Goal: Task Accomplishment & Management: Use online tool/utility

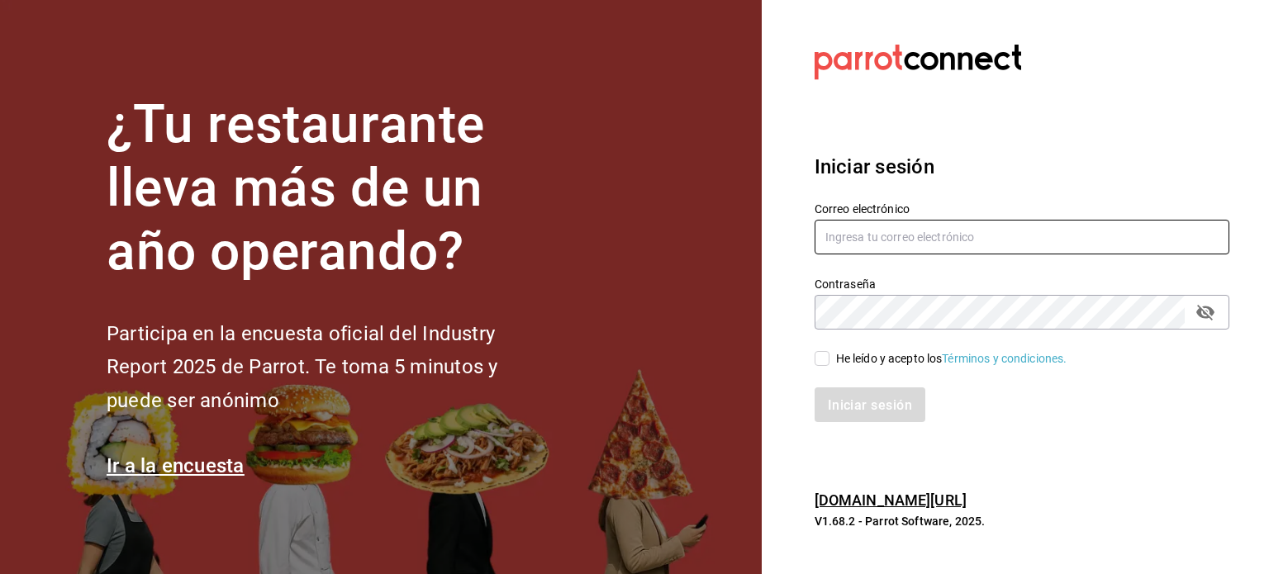
type input "[PERSON_NAME][EMAIL_ADDRESS][DOMAIN_NAME]"
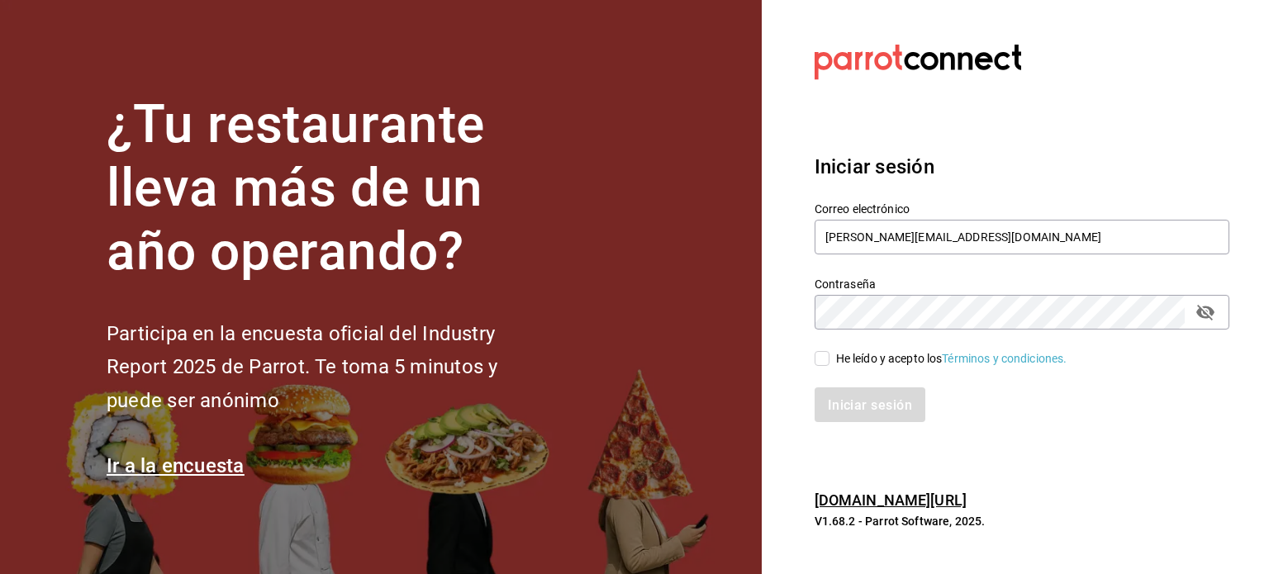
click at [815, 359] on input "He leído y acepto los Términos y condiciones." at bounding box center [822, 358] width 15 height 15
checkbox input "true"
click at [849, 393] on button "Iniciar sesión" at bounding box center [871, 404] width 112 height 35
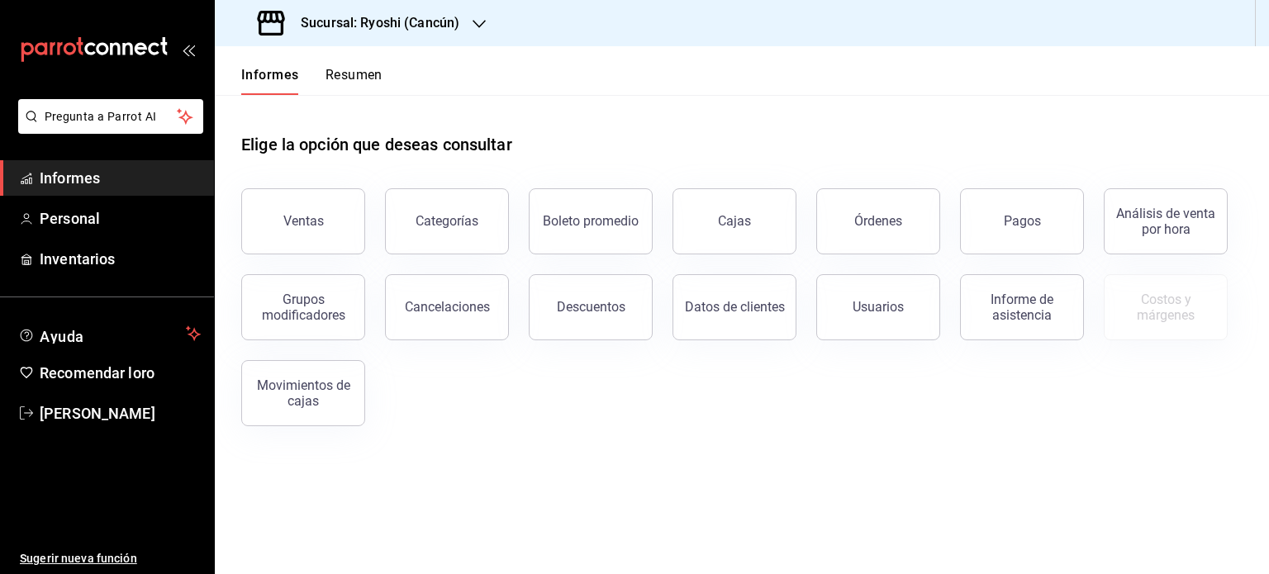
click at [463, 21] on div "Sucursal: Ryoshi (Cancún)" at bounding box center [360, 23] width 264 height 46
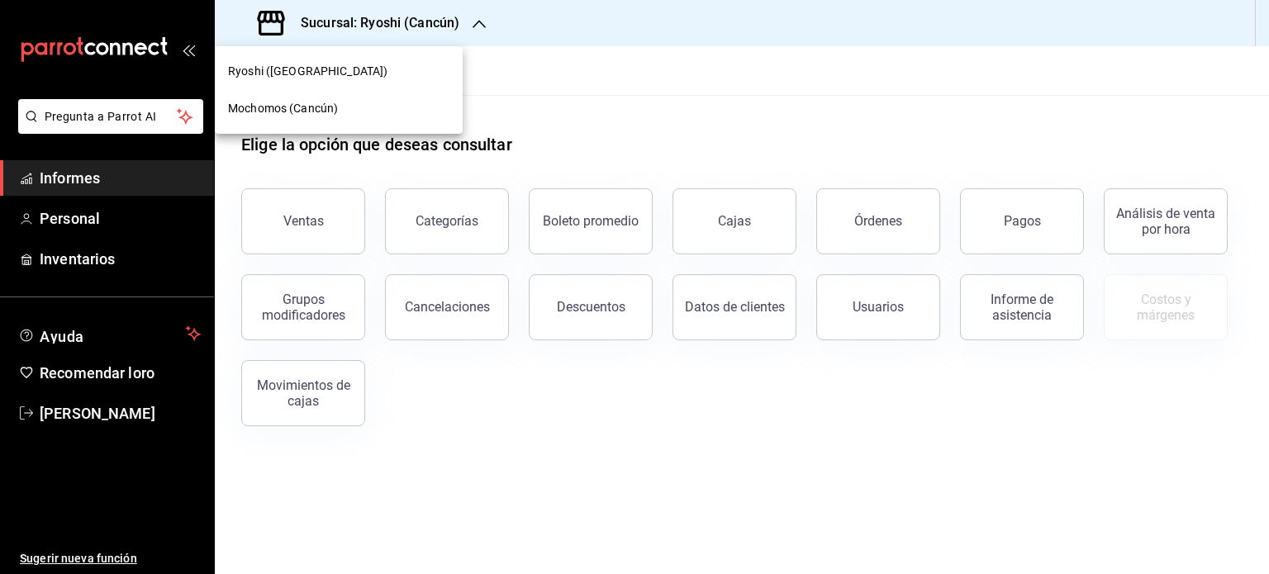
click at [354, 108] on div "Mochomos (Cancún)" at bounding box center [338, 108] width 221 height 17
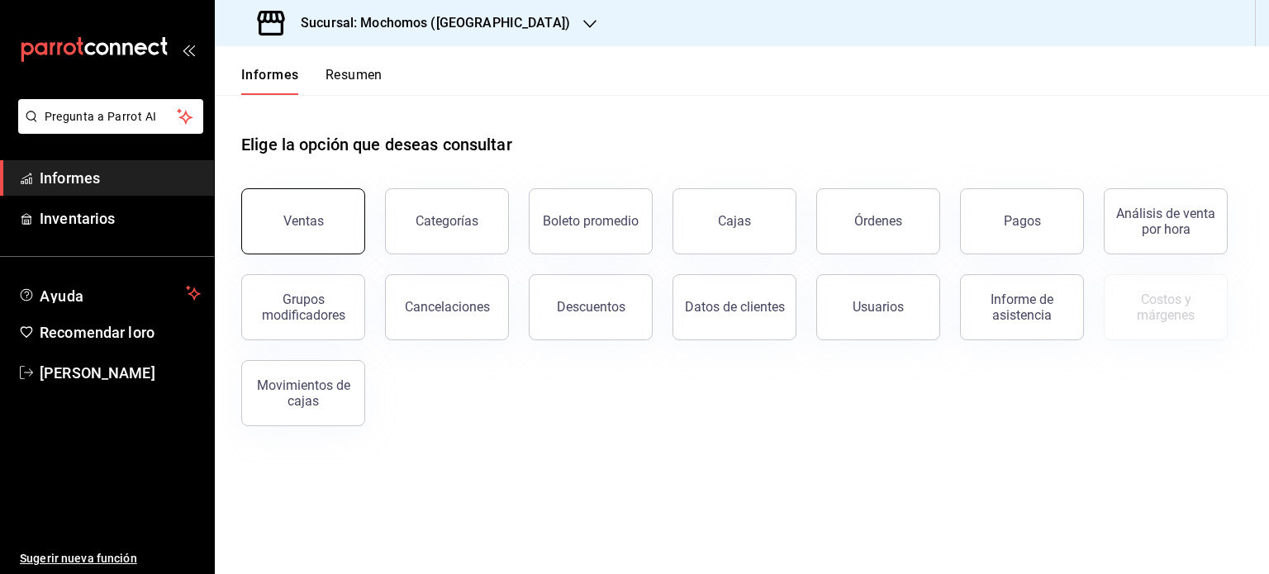
click at [321, 227] on button "Ventas" at bounding box center [303, 221] width 124 height 66
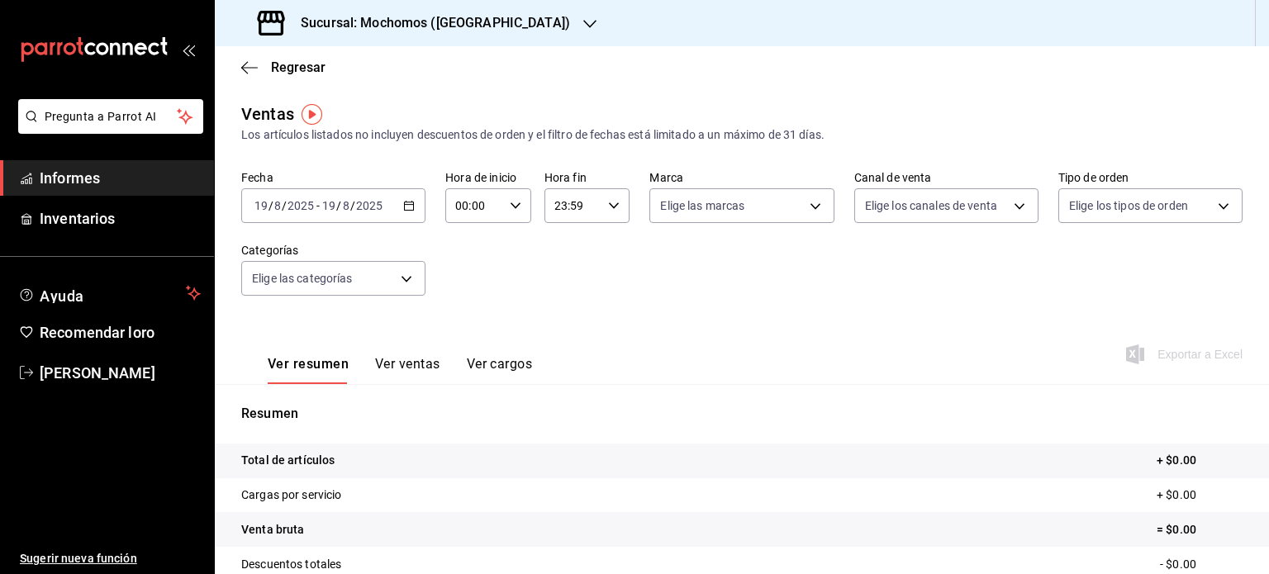
click at [405, 204] on \(Stroke\) "button" at bounding box center [409, 204] width 9 height 1
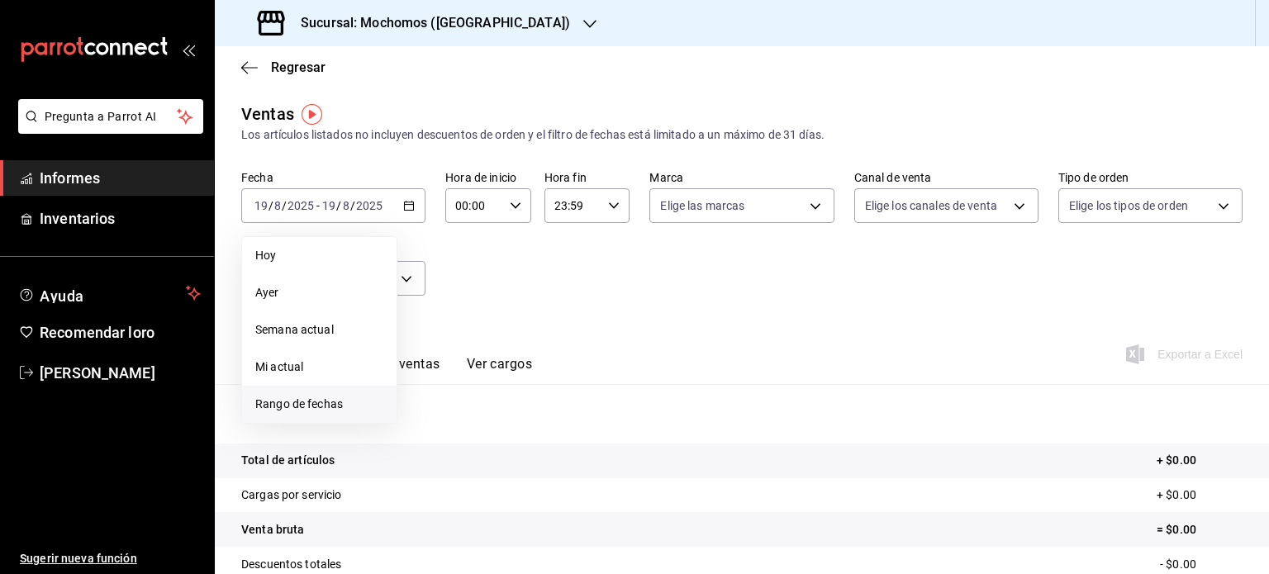
click at [332, 405] on font "Rango de fechas" at bounding box center [299, 403] width 88 height 13
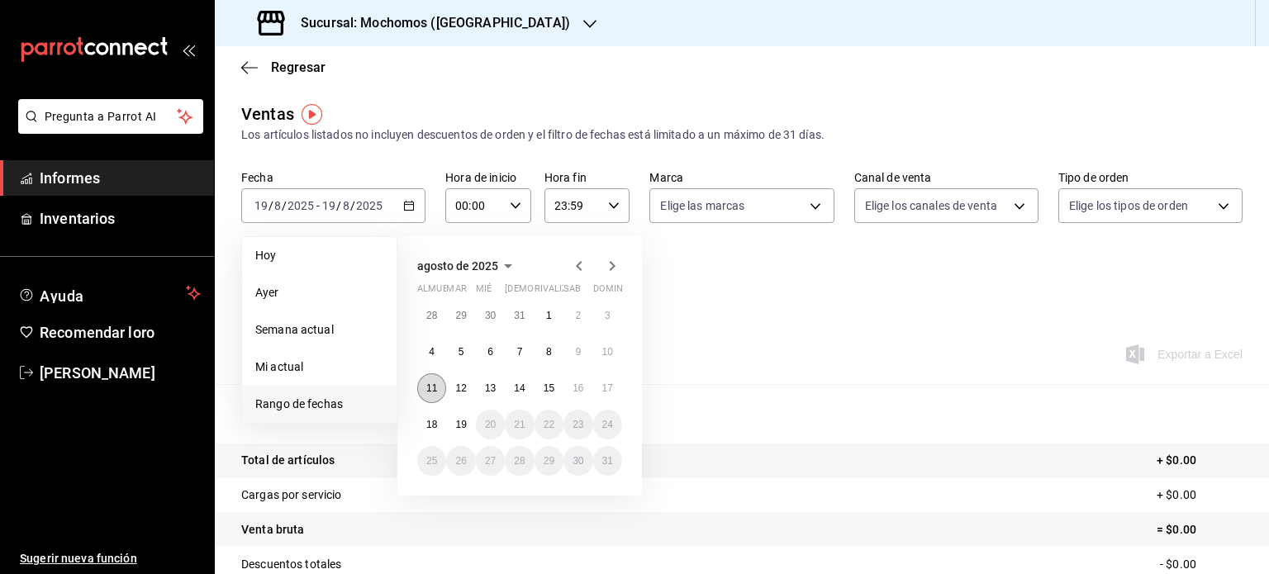
click at [433, 389] on font "11" at bounding box center [431, 389] width 11 height 12
click at [463, 427] on font "19" at bounding box center [460, 425] width 11 height 12
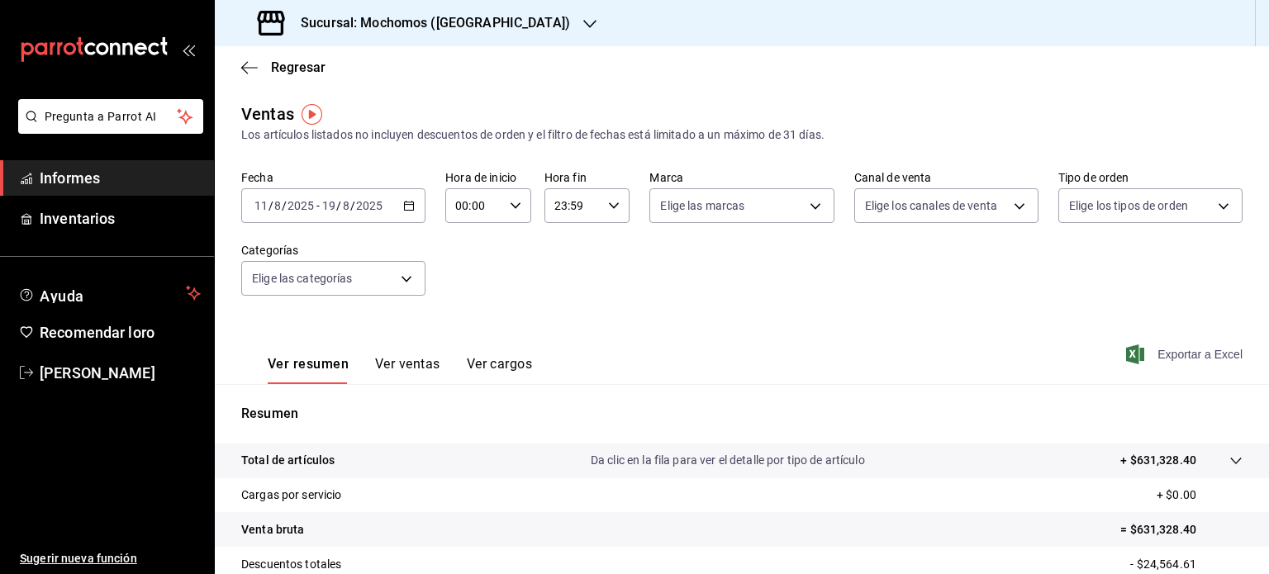
click at [1162, 357] on font "Exportar a Excel" at bounding box center [1199, 354] width 85 height 13
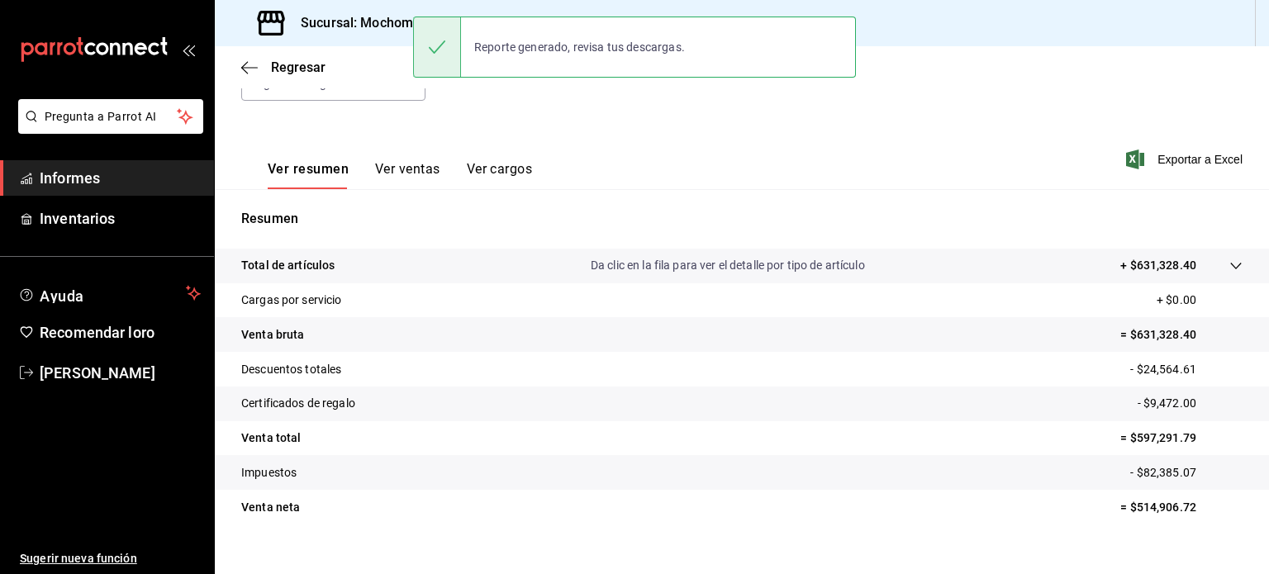
scroll to position [197, 0]
